Goal: Information Seeking & Learning: Check status

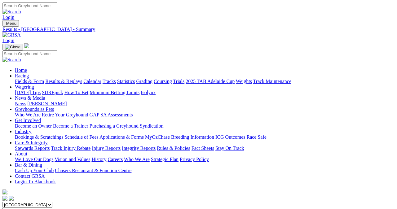
click at [66, 79] on link "Results & Replays" at bounding box center [63, 81] width 37 height 5
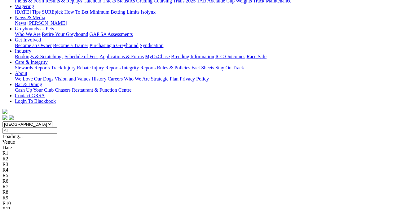
scroll to position [93, 0]
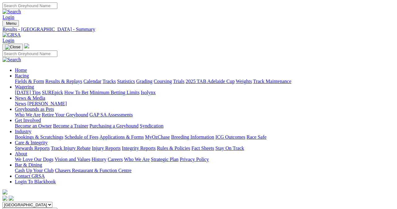
click at [17, 79] on link "Fields & Form" at bounding box center [29, 81] width 29 height 5
